Goal: Transaction & Acquisition: Subscribe to service/newsletter

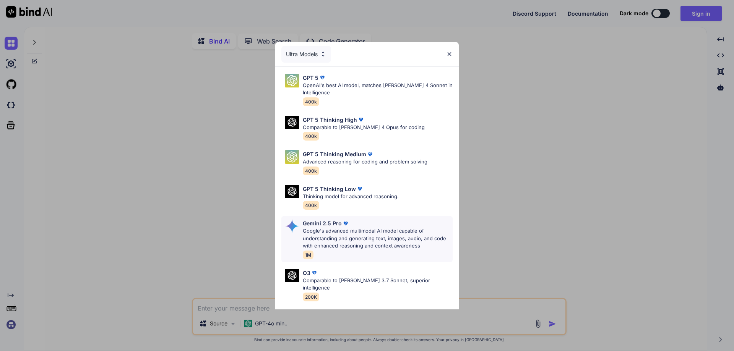
scroll to position [38, 0]
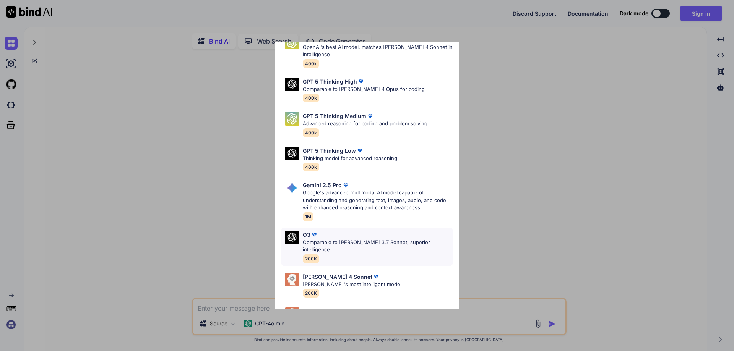
click at [330, 242] on p "Comparable to [PERSON_NAME] 3.7 Sonnet, superior intelligence" at bounding box center [378, 246] width 150 height 15
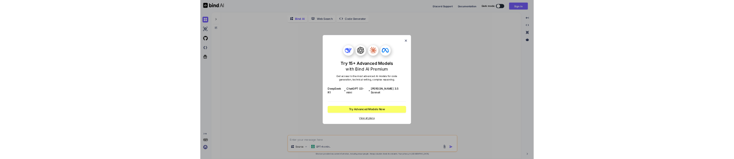
scroll to position [0, 0]
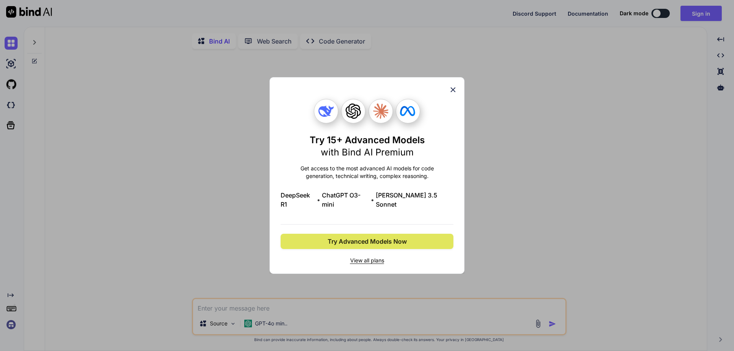
click at [360, 238] on span "Try Advanced Models Now" at bounding box center [367, 241] width 79 height 9
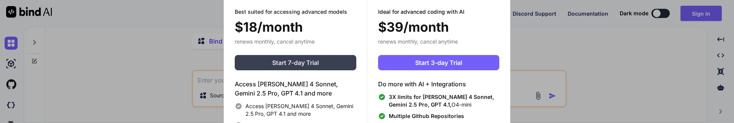
click at [297, 62] on span "Start 7-day Trial" at bounding box center [295, 62] width 47 height 9
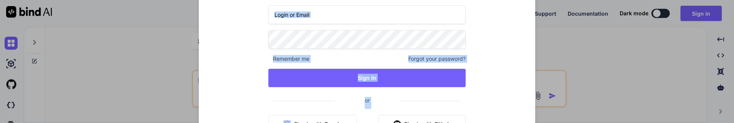
drag, startPoint x: 358, startPoint y: 122, endPoint x: 364, endPoint y: 157, distance: 35.7
click at [364, 123] on html "Discord Support Documentation Dark mode Sign in Created with Pixso. Created wit…" at bounding box center [367, 61] width 734 height 123
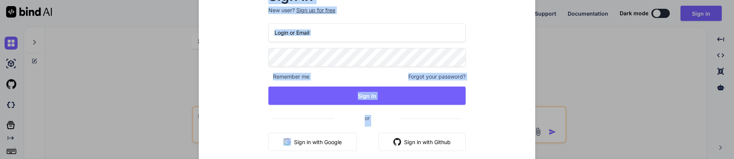
click at [337, 142] on button "Sign in with Google" at bounding box center [312, 142] width 88 height 18
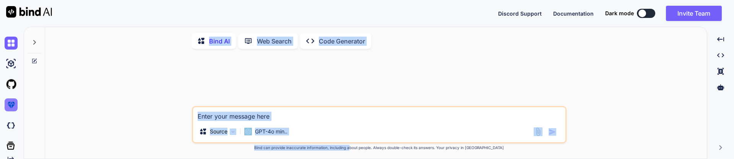
click at [11, 102] on img at bounding box center [11, 105] width 13 height 13
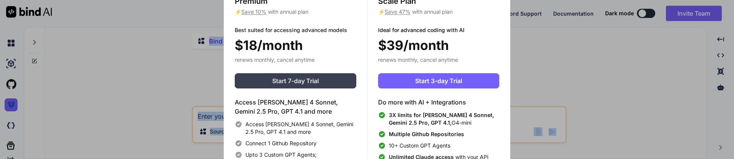
click at [317, 83] on span "Start 7-day Trial" at bounding box center [295, 80] width 47 height 9
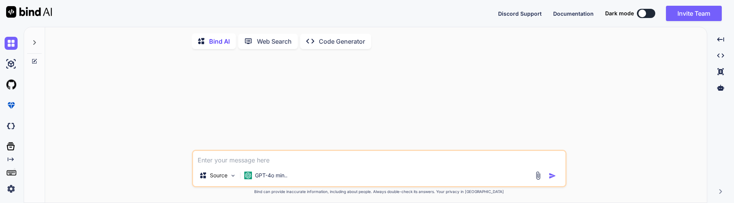
type textarea "x"
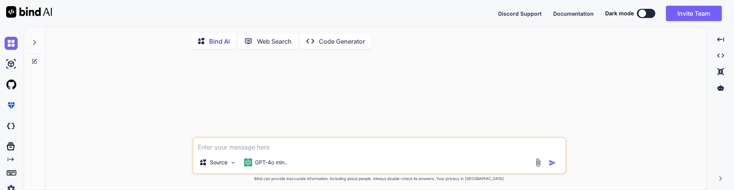
click at [13, 81] on img at bounding box center [11, 188] width 13 height 13
